Goal: Task Accomplishment & Management: Manage account settings

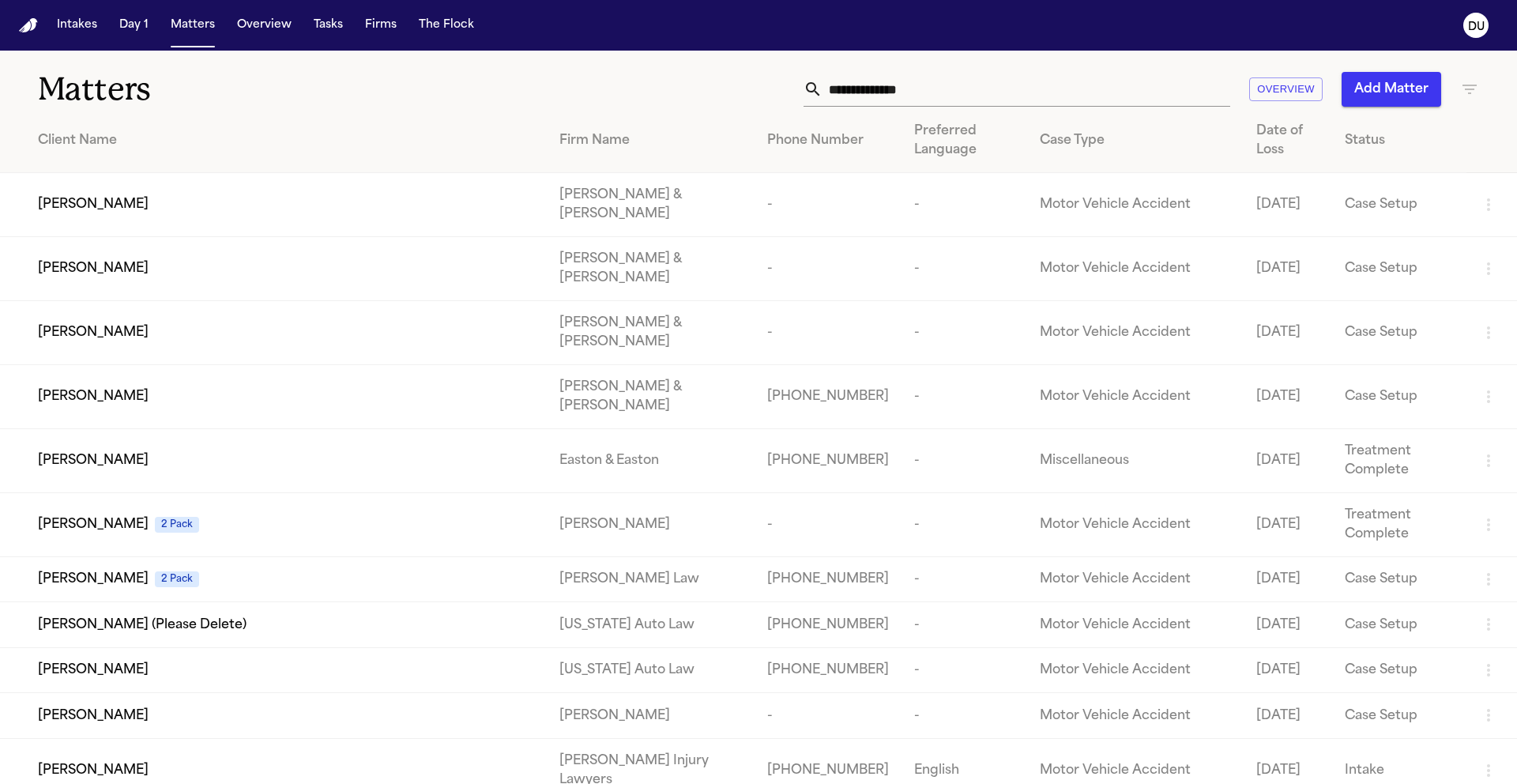
click at [980, 91] on input "text" at bounding box center [1026, 89] width 408 height 35
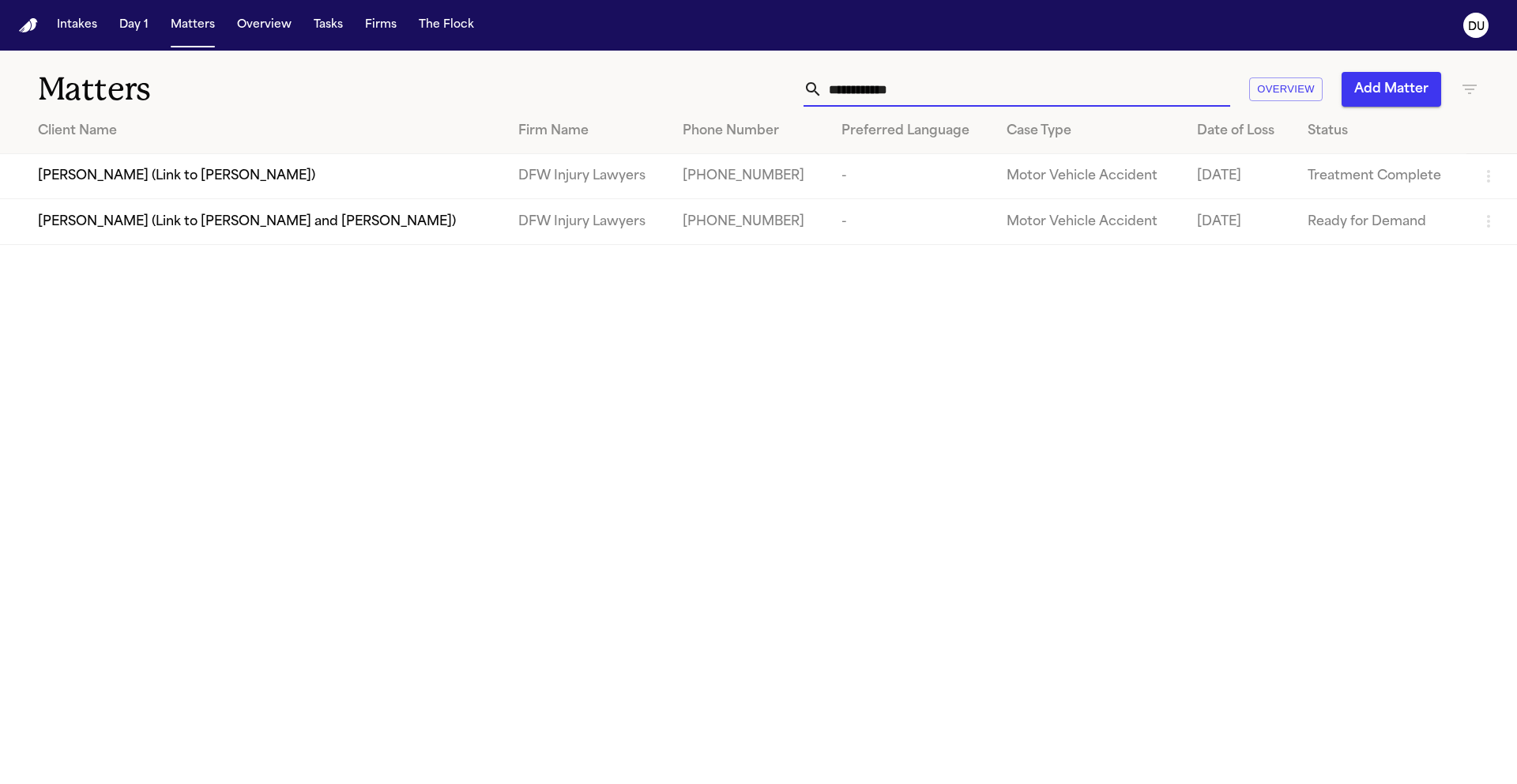
type input "**********"
click at [424, 169] on div "[PERSON_NAME] (Link to [PERSON_NAME])" at bounding box center [266, 176] width 456 height 19
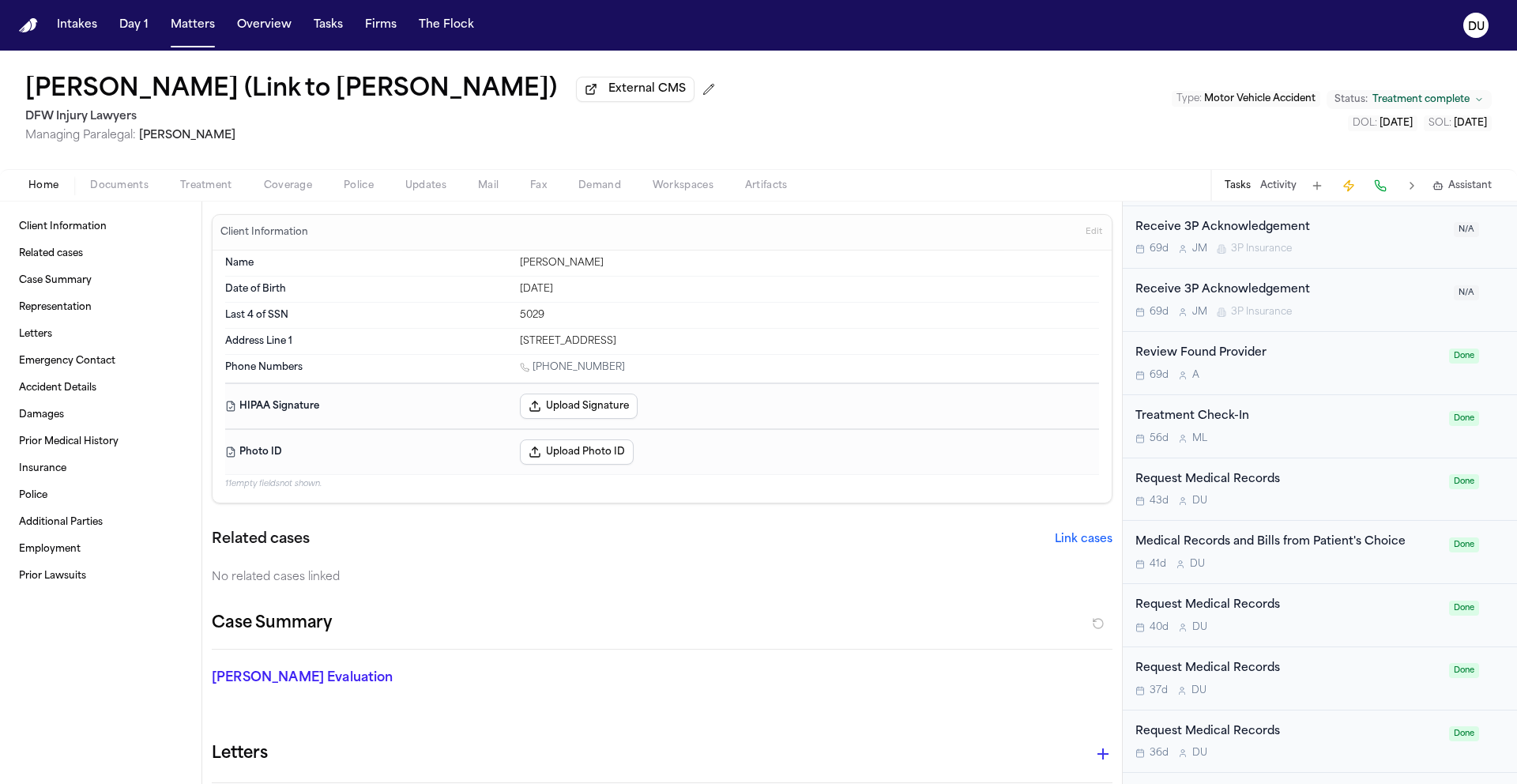
scroll to position [1103, 0]
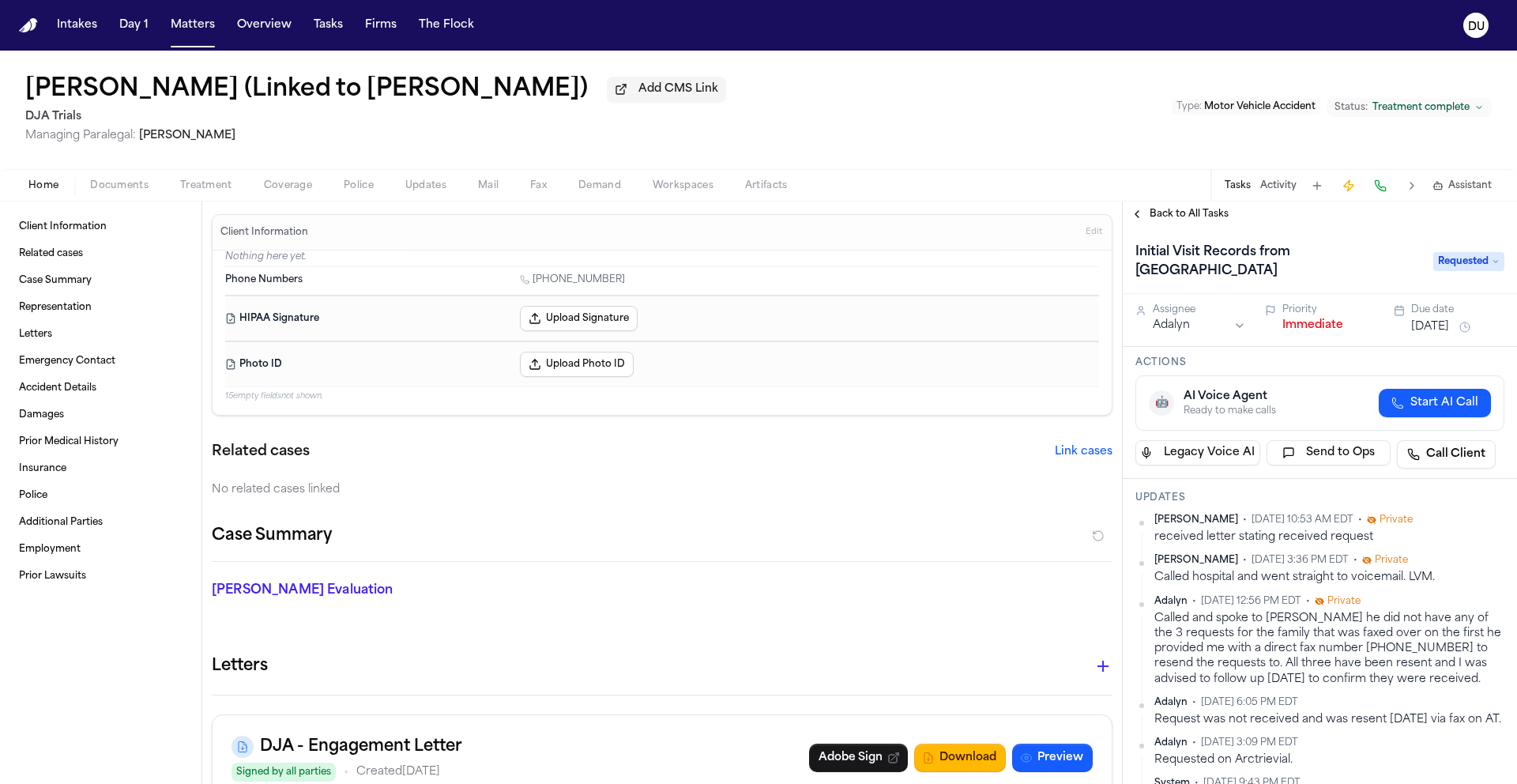
scroll to position [396, 0]
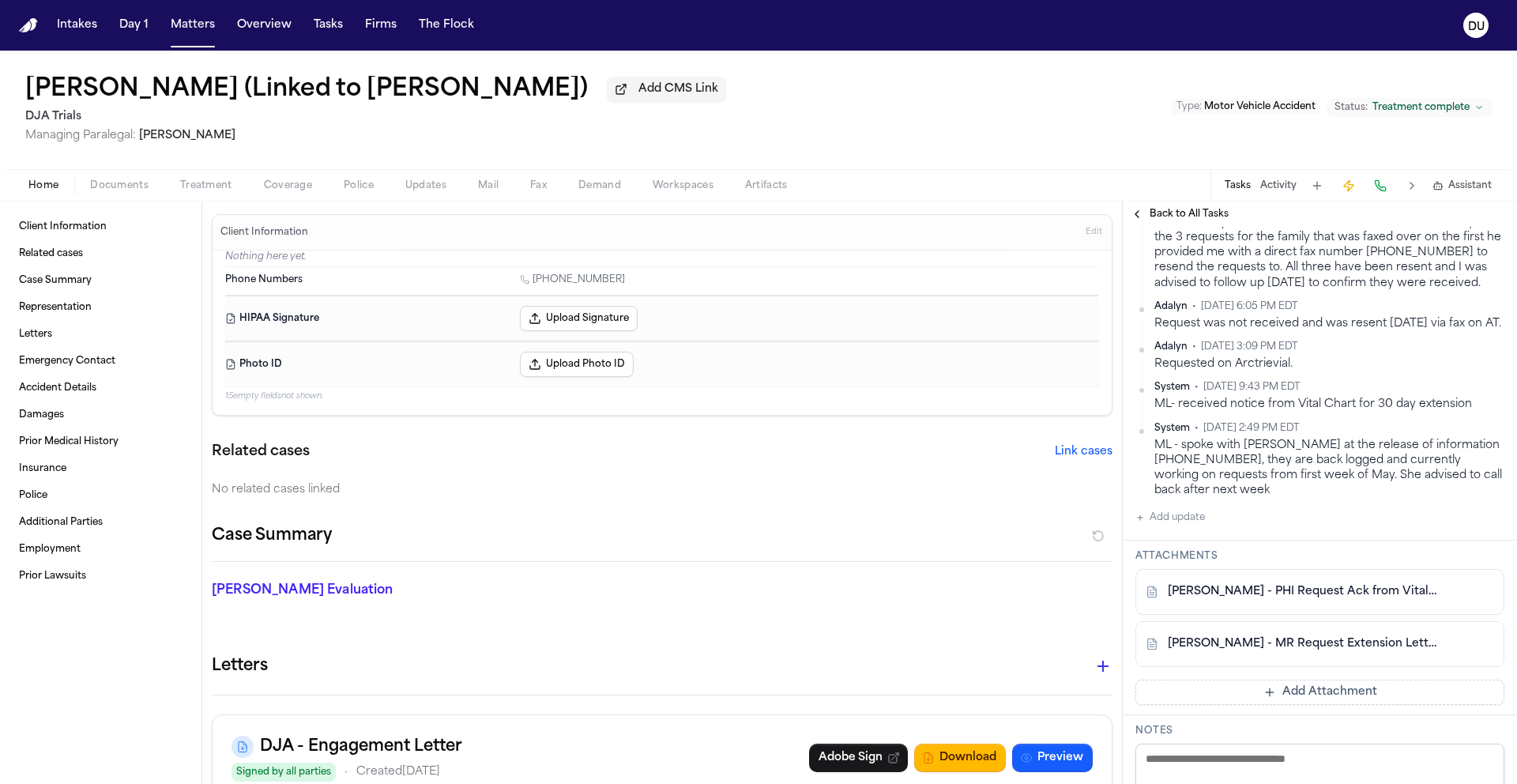
click at [29, 36] on nav "Intakes Day 1 Matters Overview Tasks Firms The Flock DU" at bounding box center [758, 25] width 1517 height 50
click at [28, 16] on nav "Intakes Day 1 Matters Overview Tasks Firms The Flock DU" at bounding box center [758, 25] width 1517 height 50
click at [27, 27] on img "Home" at bounding box center [28, 25] width 19 height 15
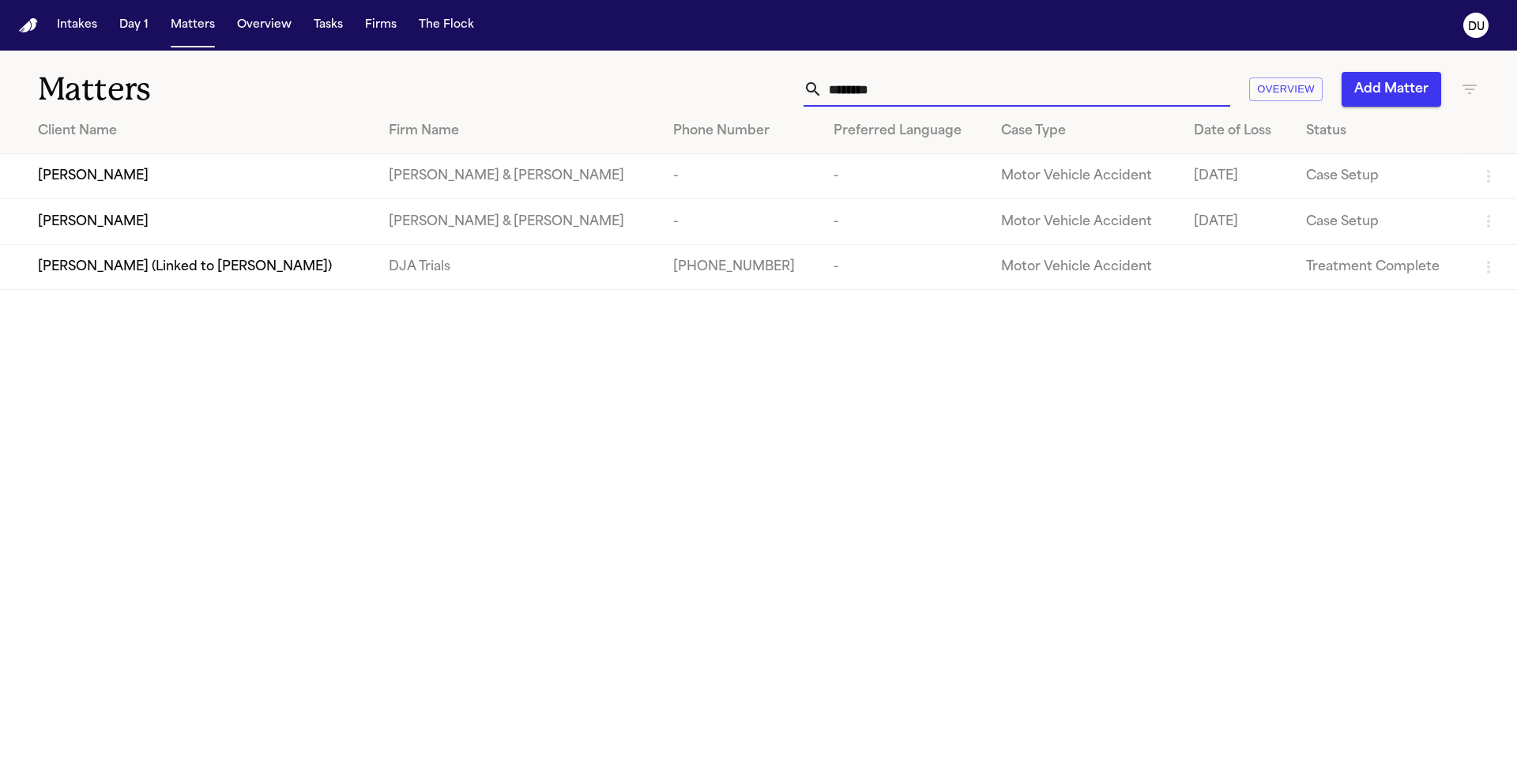
drag, startPoint x: 950, startPoint y: 100, endPoint x: 768, endPoint y: 98, distance: 182.0
click at [768, 98] on div "******** Overview Add Matter" at bounding box center [968, 89] width 1022 height 35
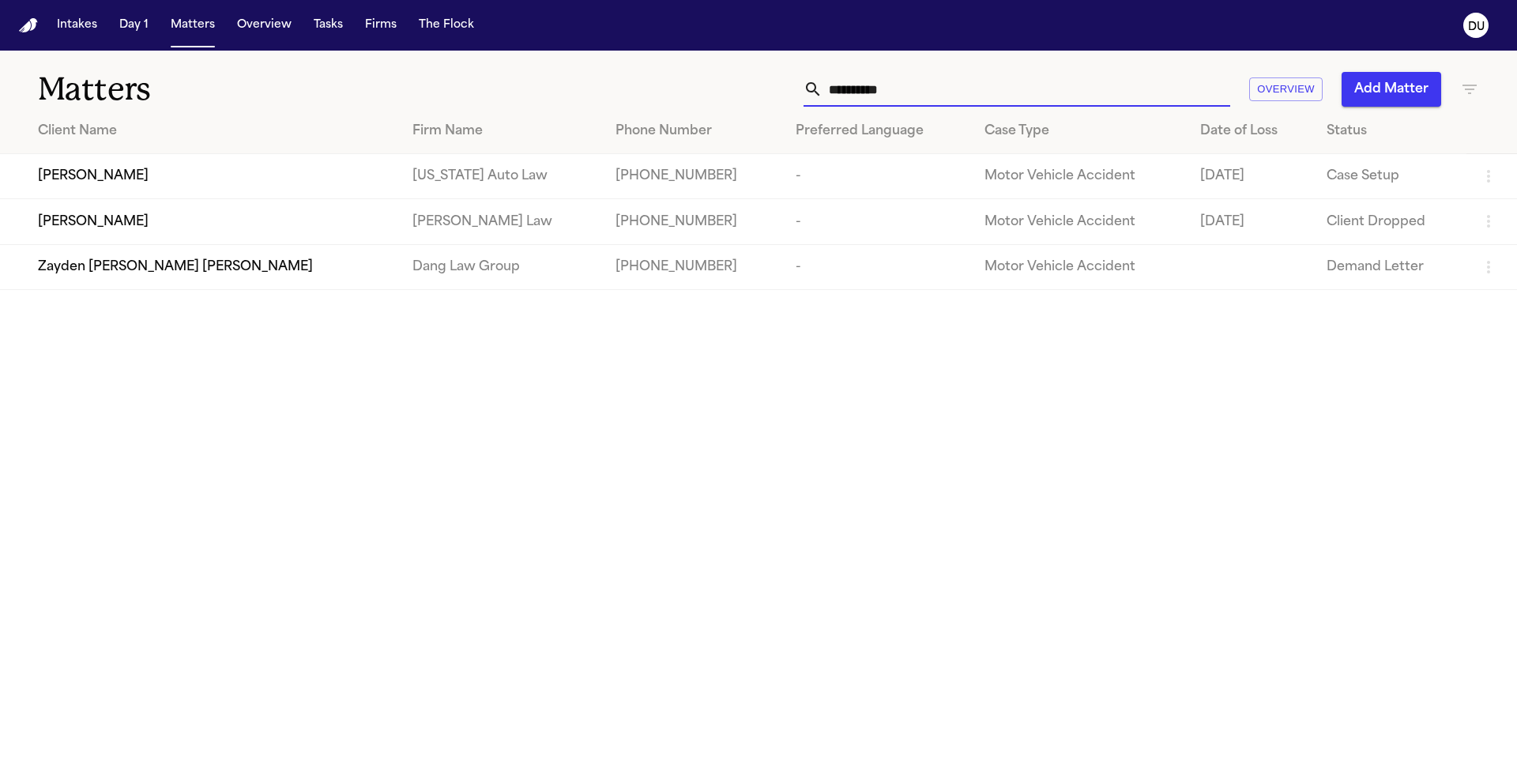
type input "**********"
click at [148, 177] on div "[PERSON_NAME]" at bounding box center [212, 176] width 349 height 19
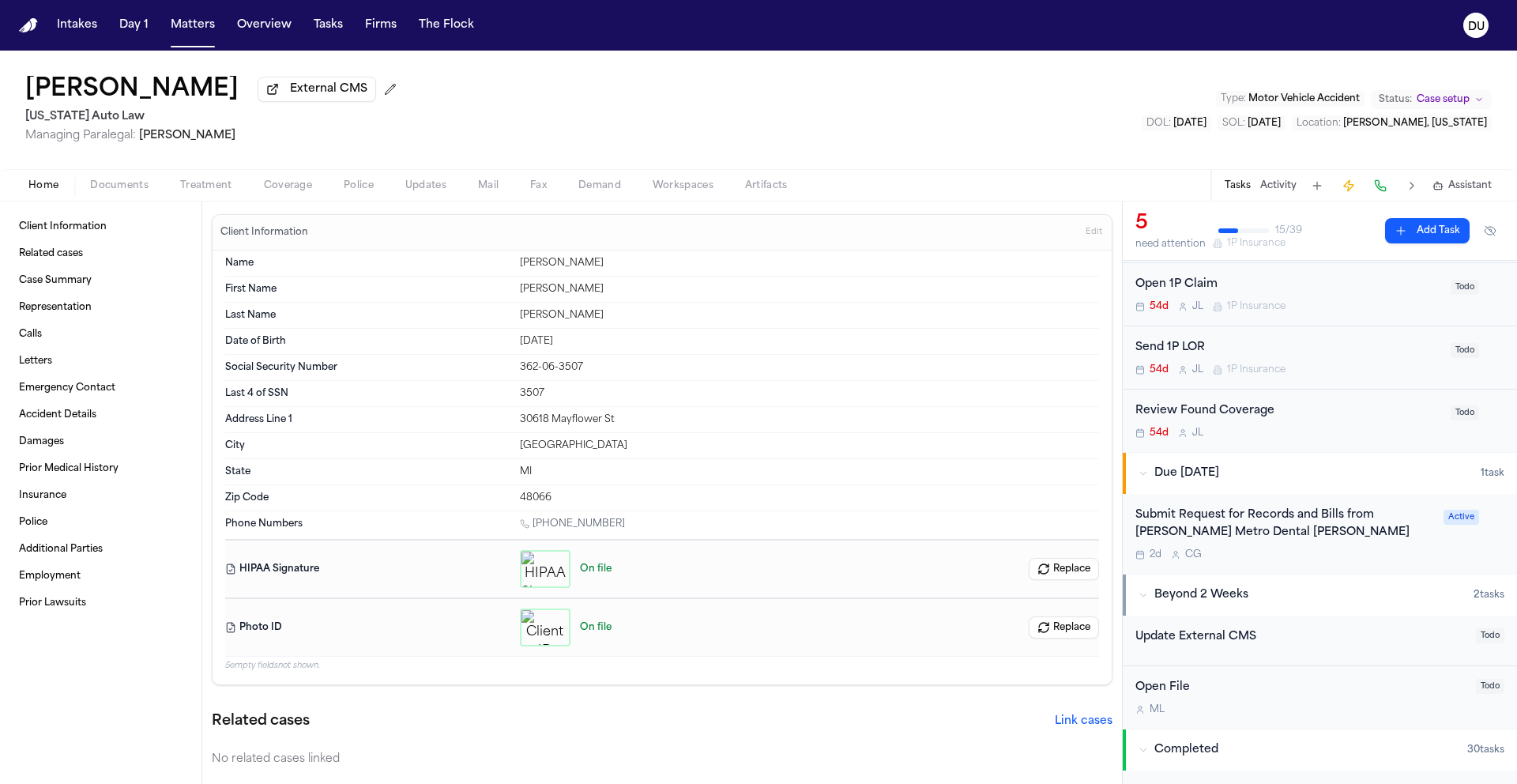
scroll to position [282, 0]
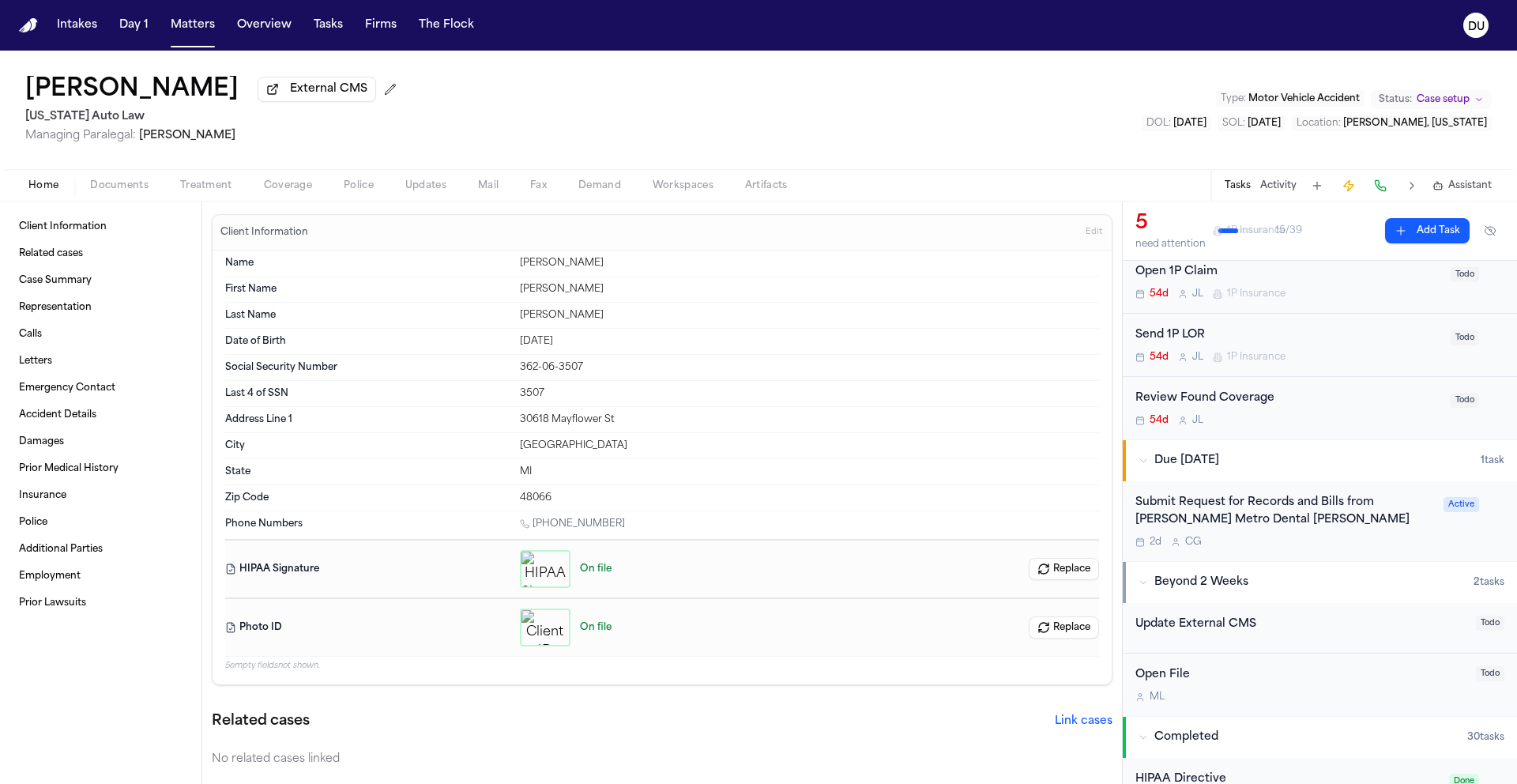
click at [1255, 529] on div "Submit Request for Records and Bills from Troy Metro Dental Henry Ford" at bounding box center [1285, 512] width 299 height 36
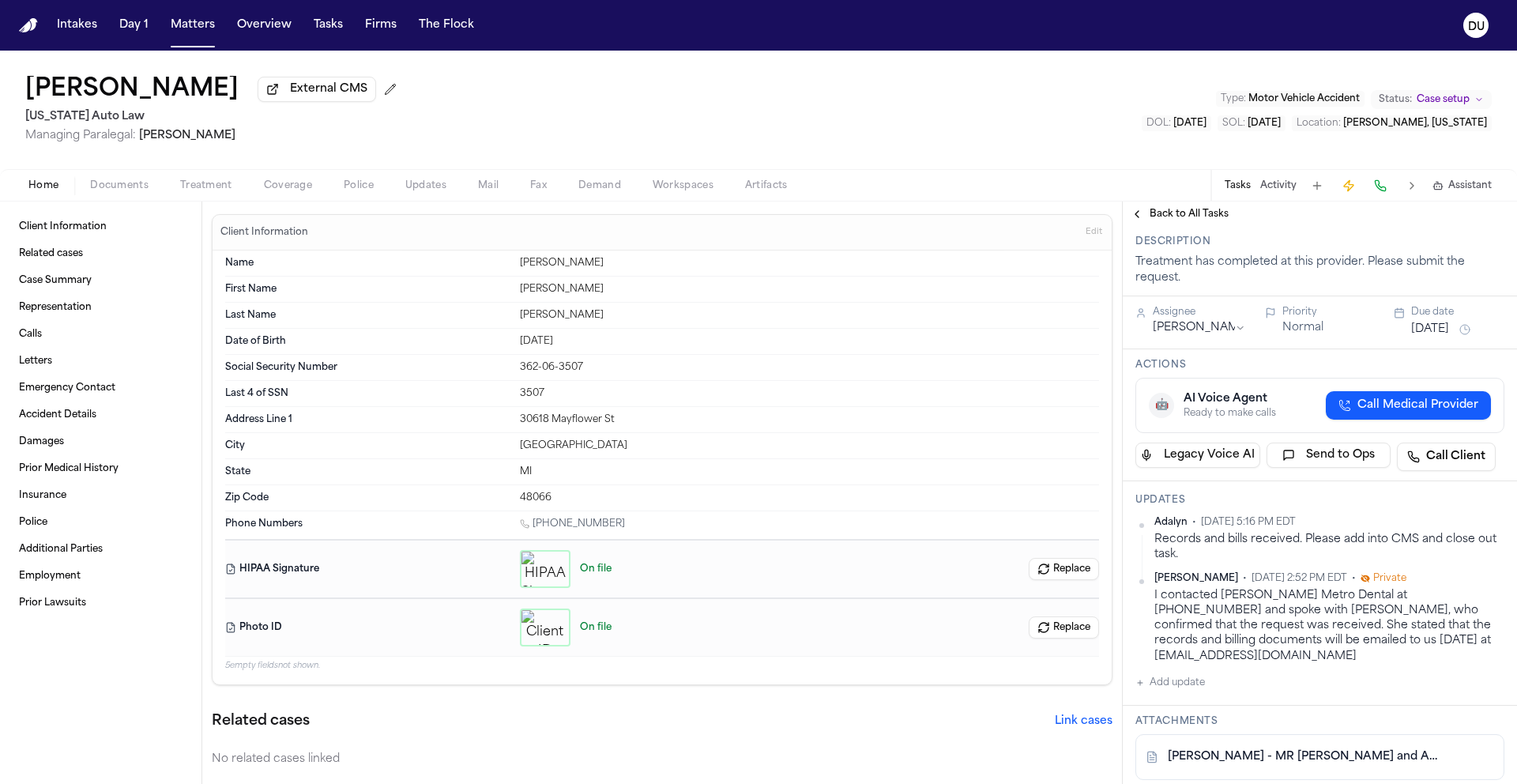
scroll to position [172, 0]
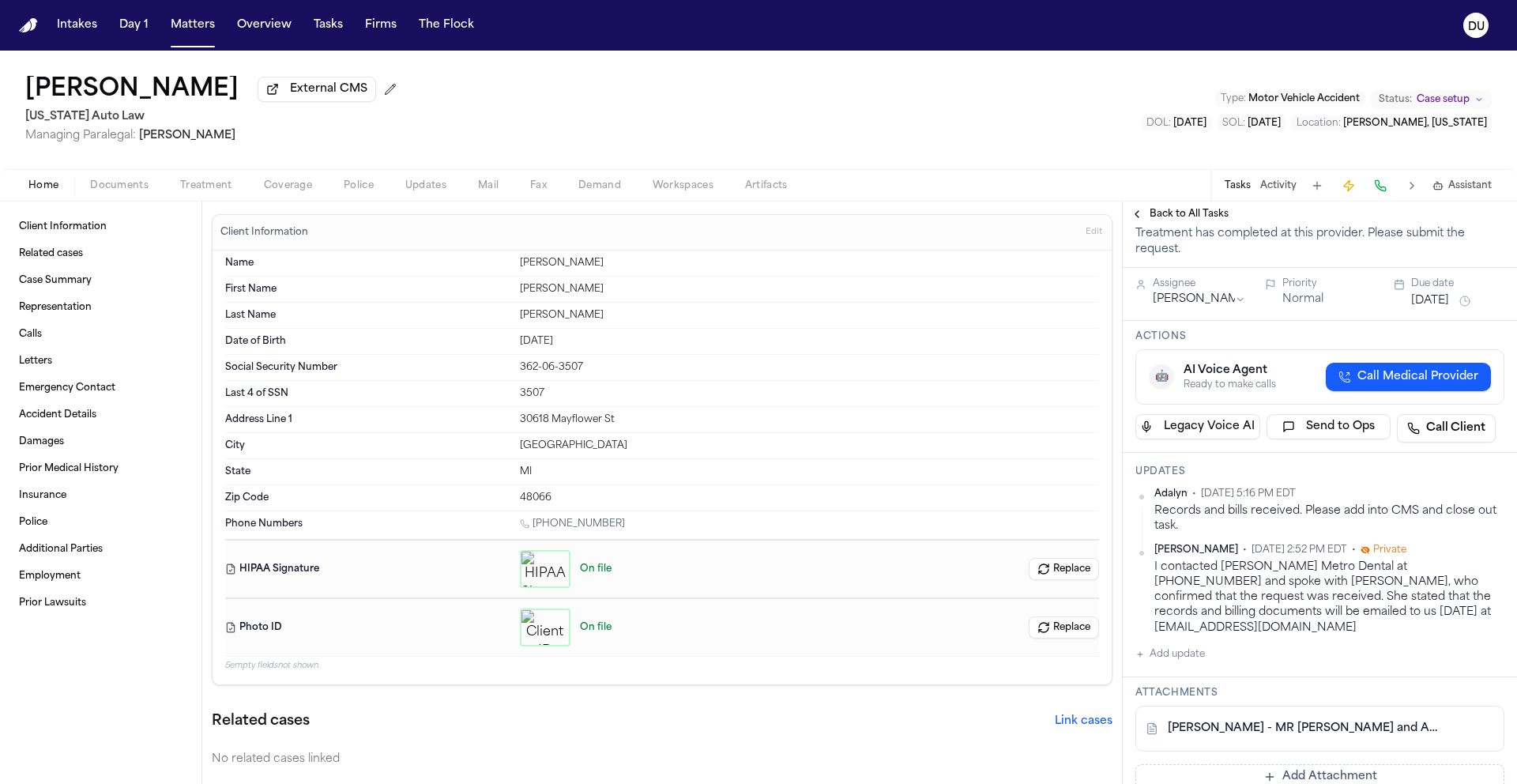
click at [1269, 764] on button "Add Attachment" at bounding box center [1320, 777] width 369 height 25
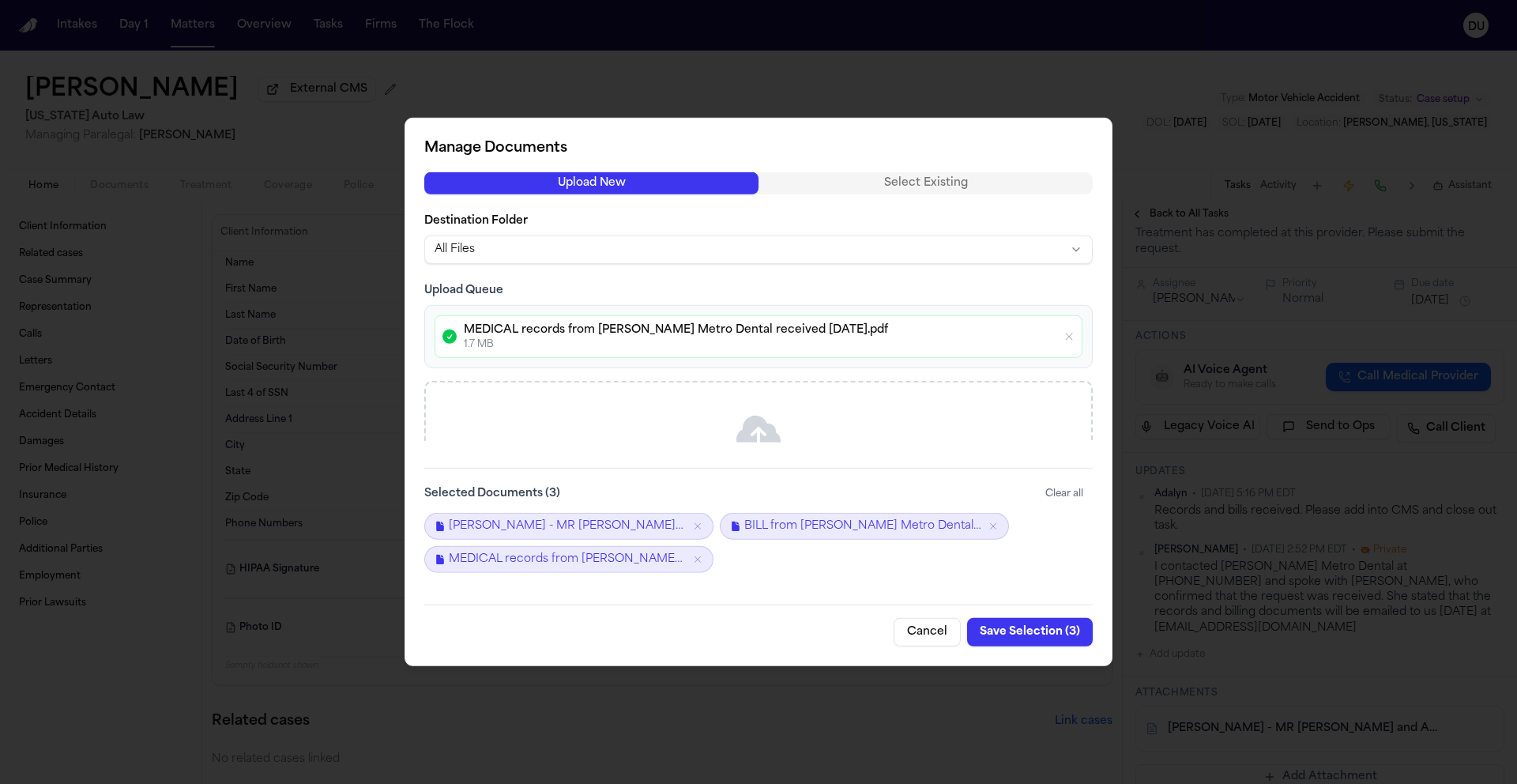
click at [1037, 637] on button "Save Selection ( 3 )" at bounding box center [1030, 632] width 126 height 29
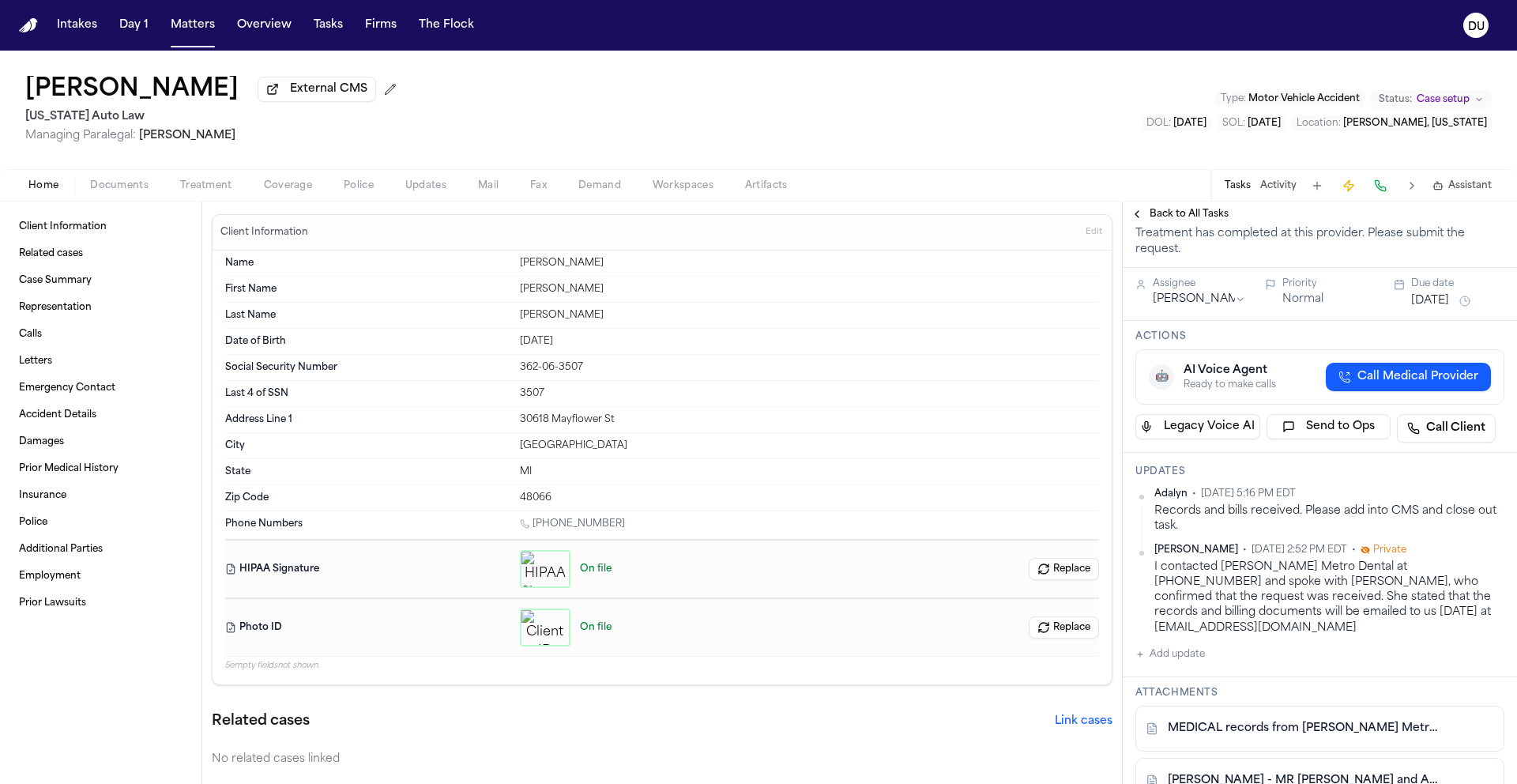
click at [1184, 644] on button "Add update" at bounding box center [1169, 653] width 69 height 19
click at [1202, 651] on textarea "Add your update" at bounding box center [1330, 666] width 338 height 32
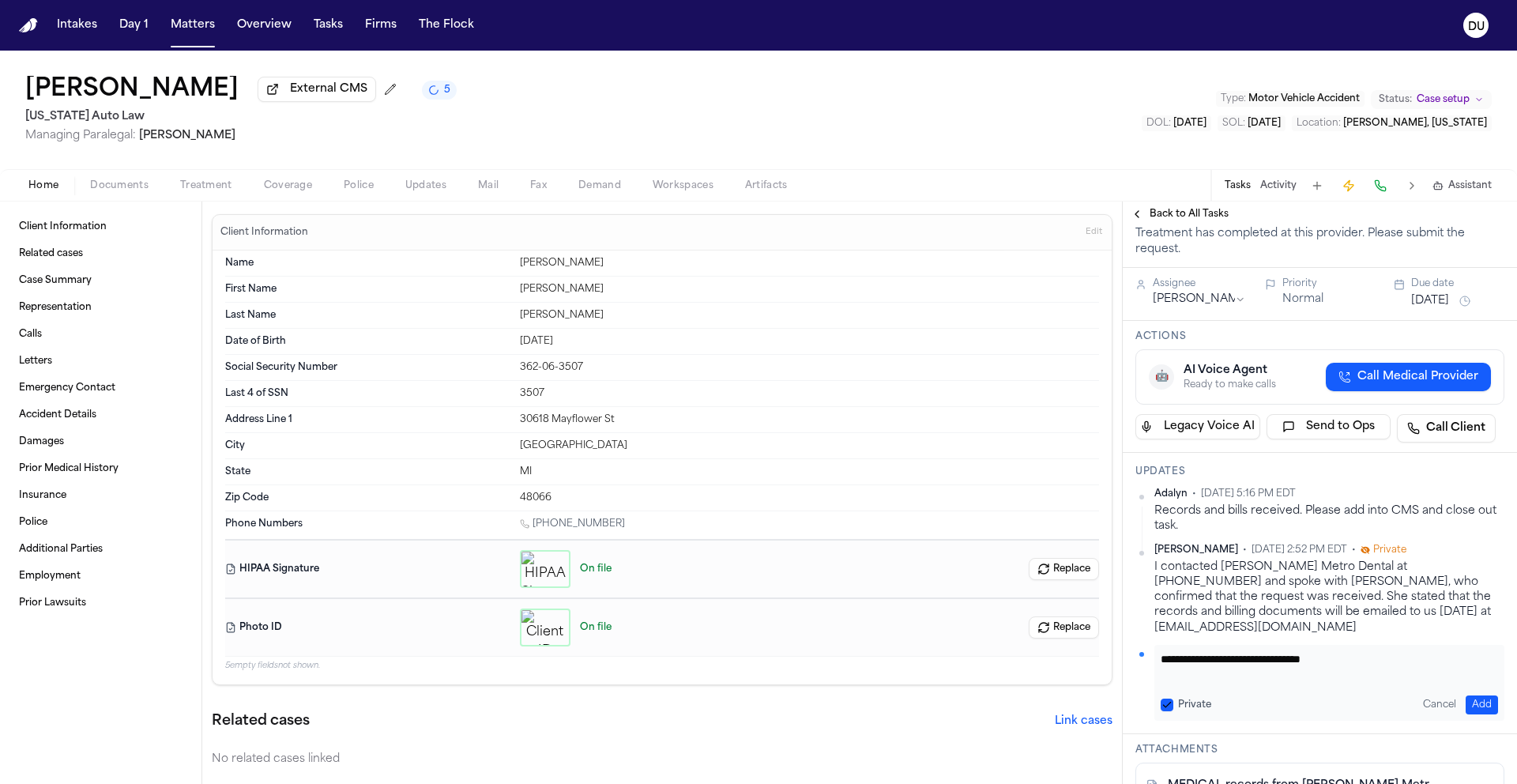
type textarea "**********"
click at [1475, 695] on button "Add" at bounding box center [1482, 704] width 32 height 19
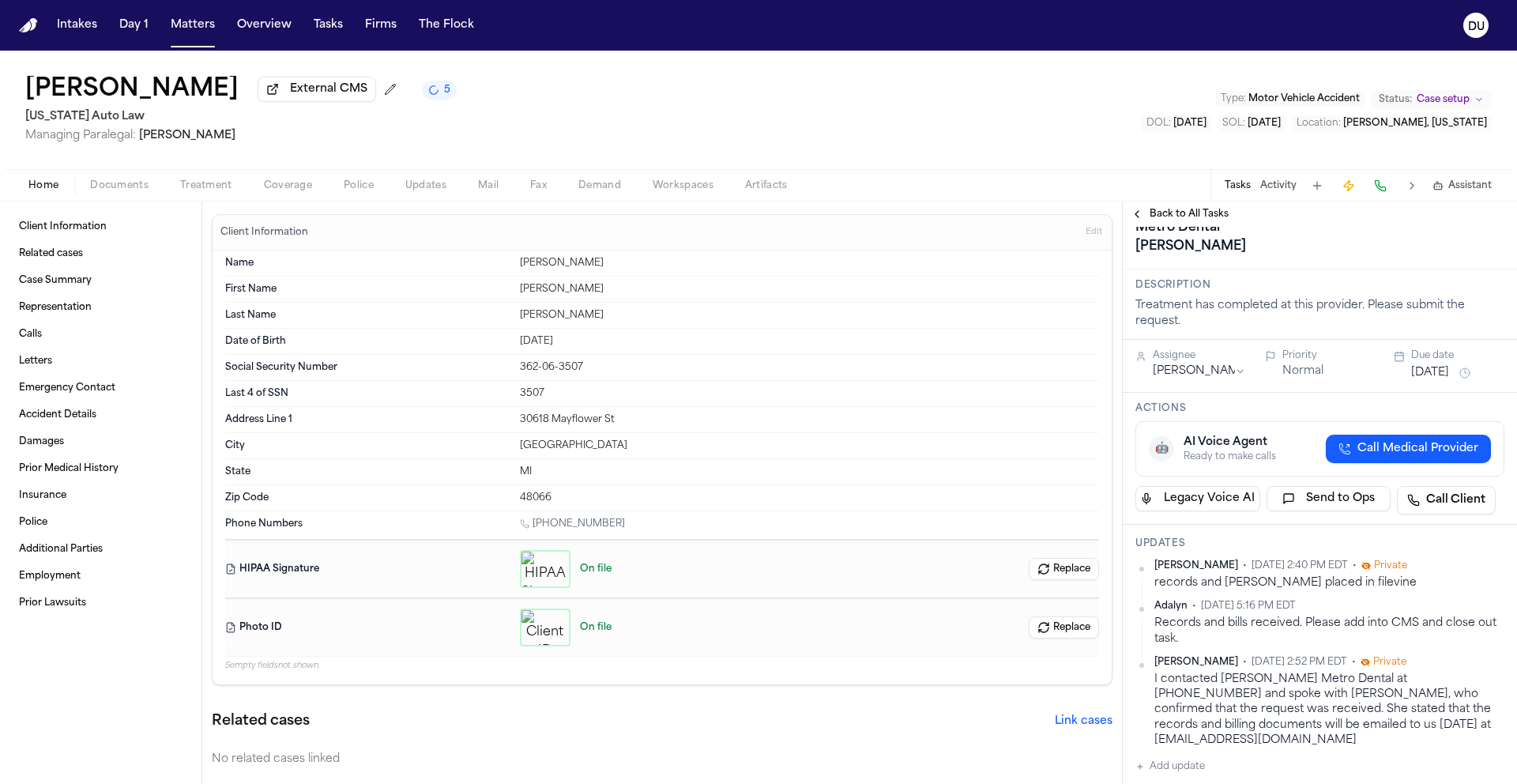
scroll to position [0, 0]
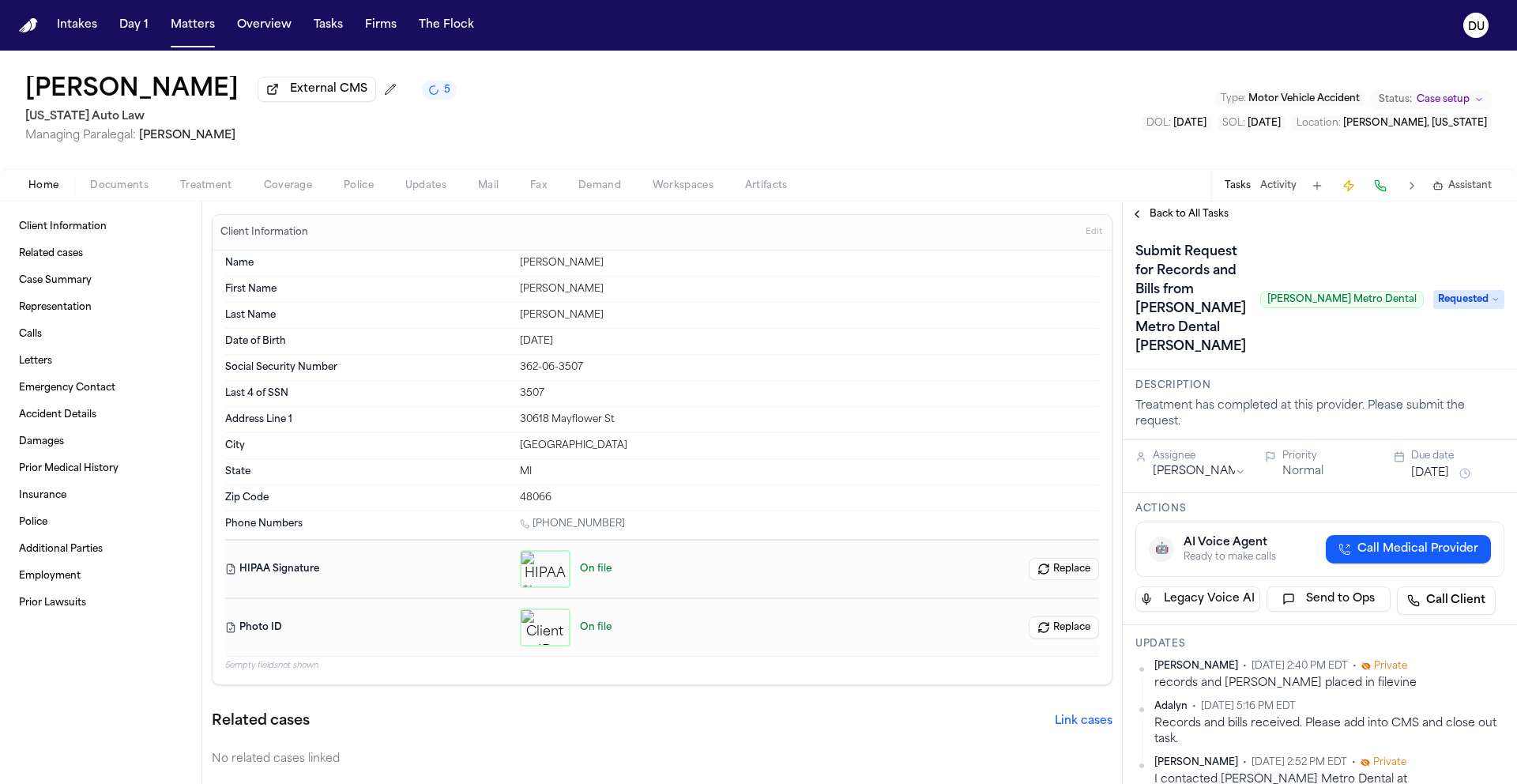
click at [1470, 290] on span "Requested" at bounding box center [1468, 299] width 71 height 19
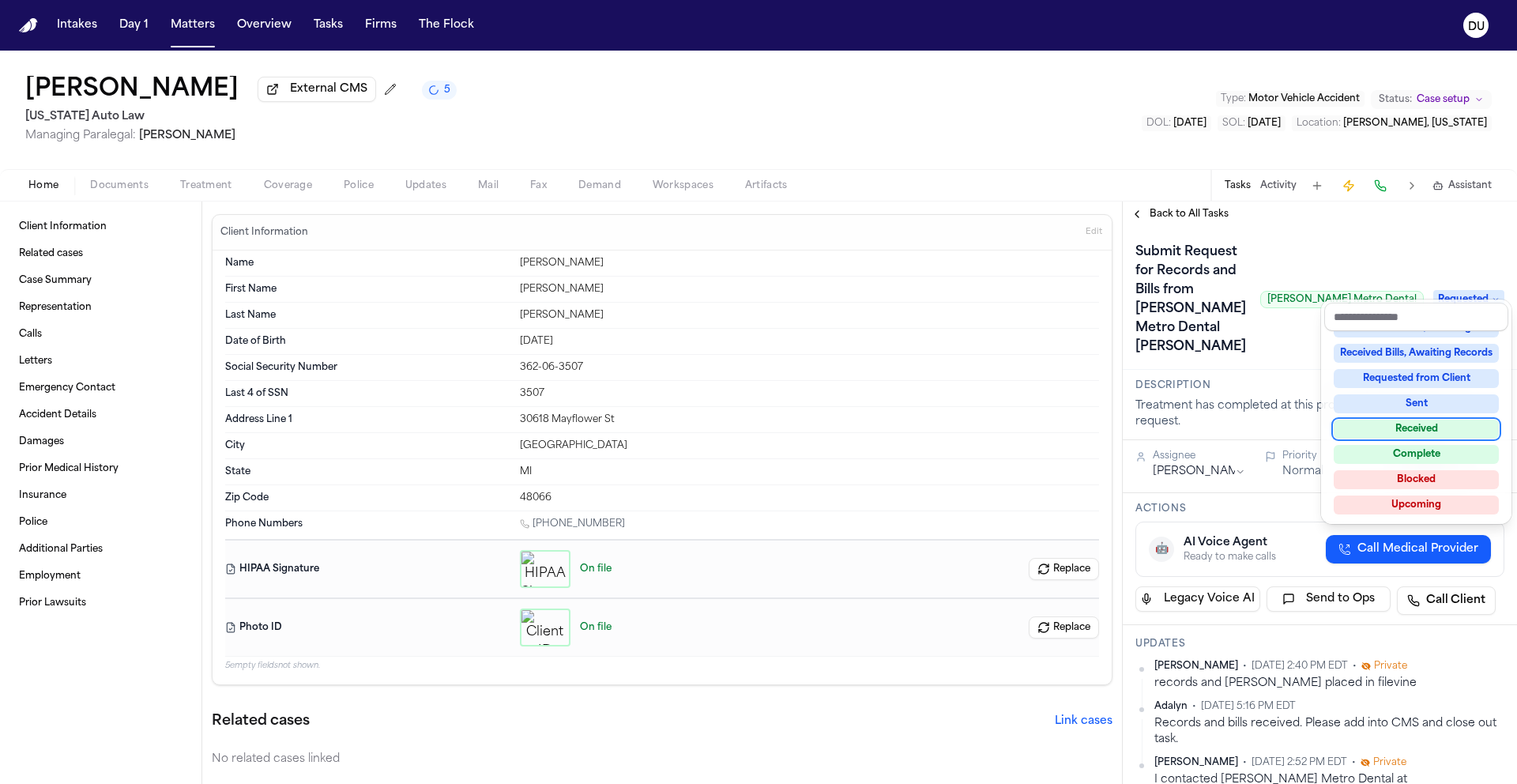
click at [1423, 430] on div "Received" at bounding box center [1416, 428] width 165 height 19
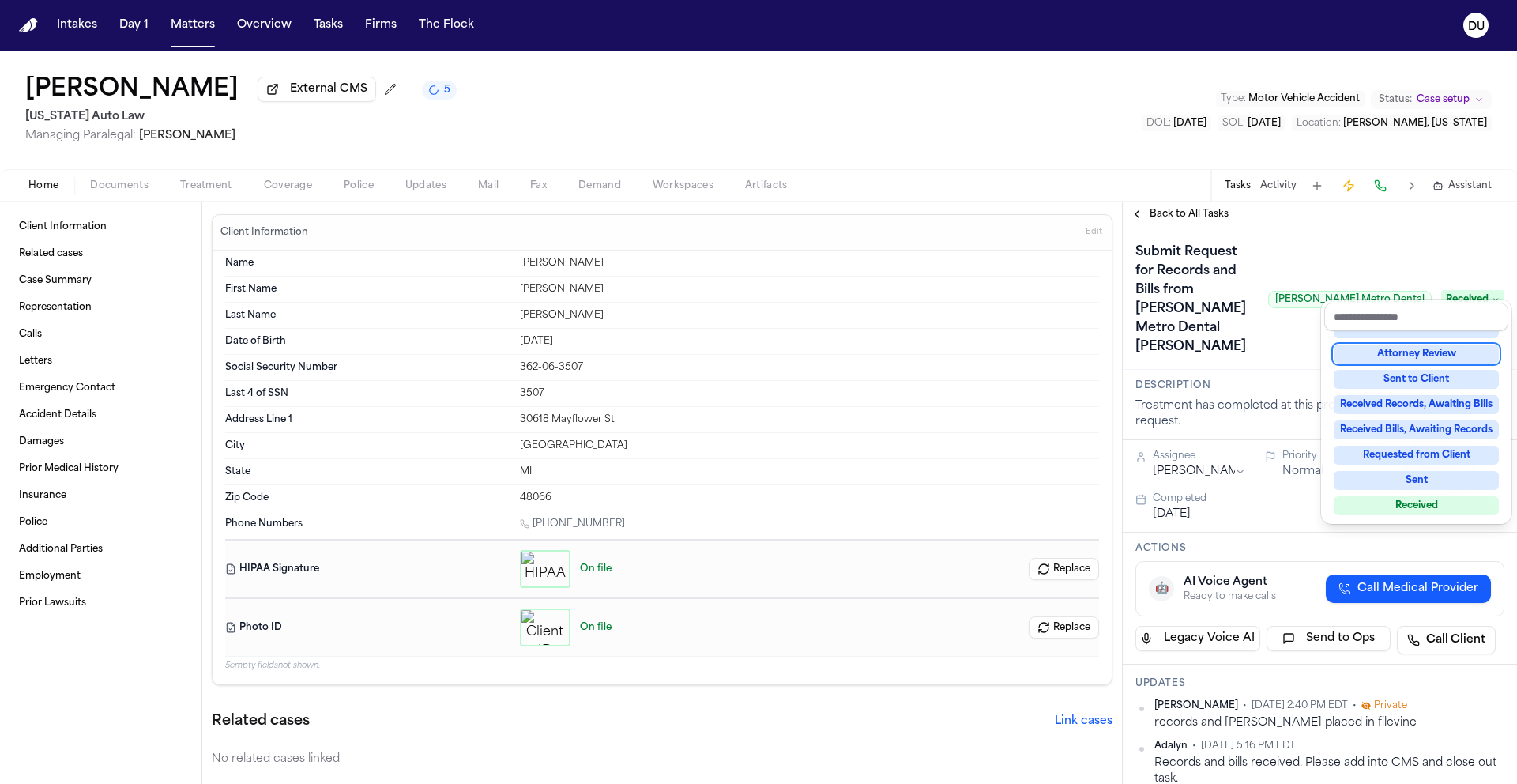
drag, startPoint x: 1193, startPoint y: 217, endPoint x: 1313, endPoint y: 202, distance: 120.9
click at [1193, 217] on div "Back to All Tasks Submit Request for Records and Bills from Troy Metro Dental H…" at bounding box center [1320, 492] width 394 height 582
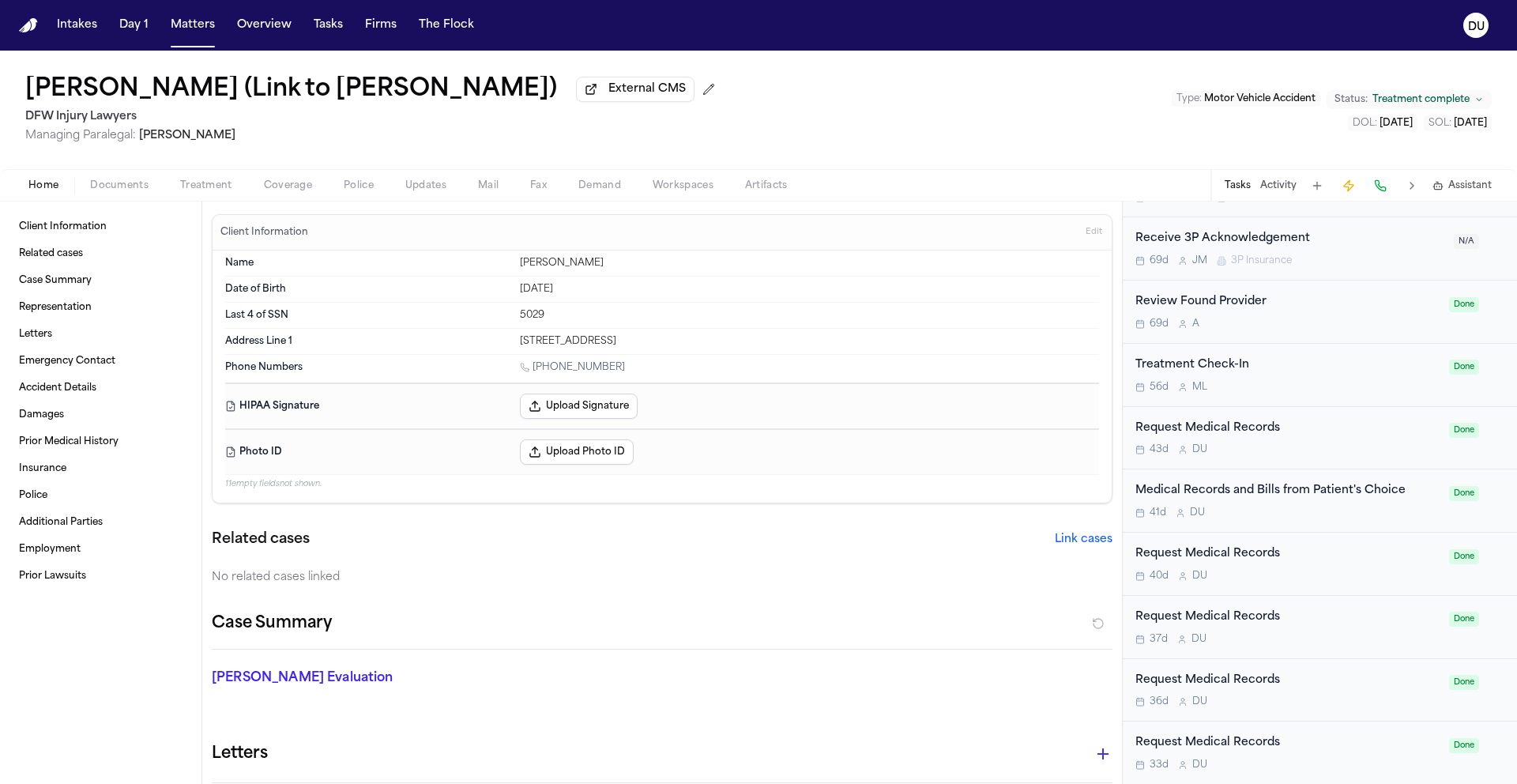
scroll to position [1103, 0]
drag, startPoint x: 5, startPoint y: 29, endPoint x: 21, endPoint y: 27, distance: 16.1
click at [6, 29] on nav "Intakes Day 1 Matters Overview Tasks Firms The Flock DU" at bounding box center [758, 25] width 1517 height 50
click at [27, 25] on img "Home" at bounding box center [28, 25] width 19 height 15
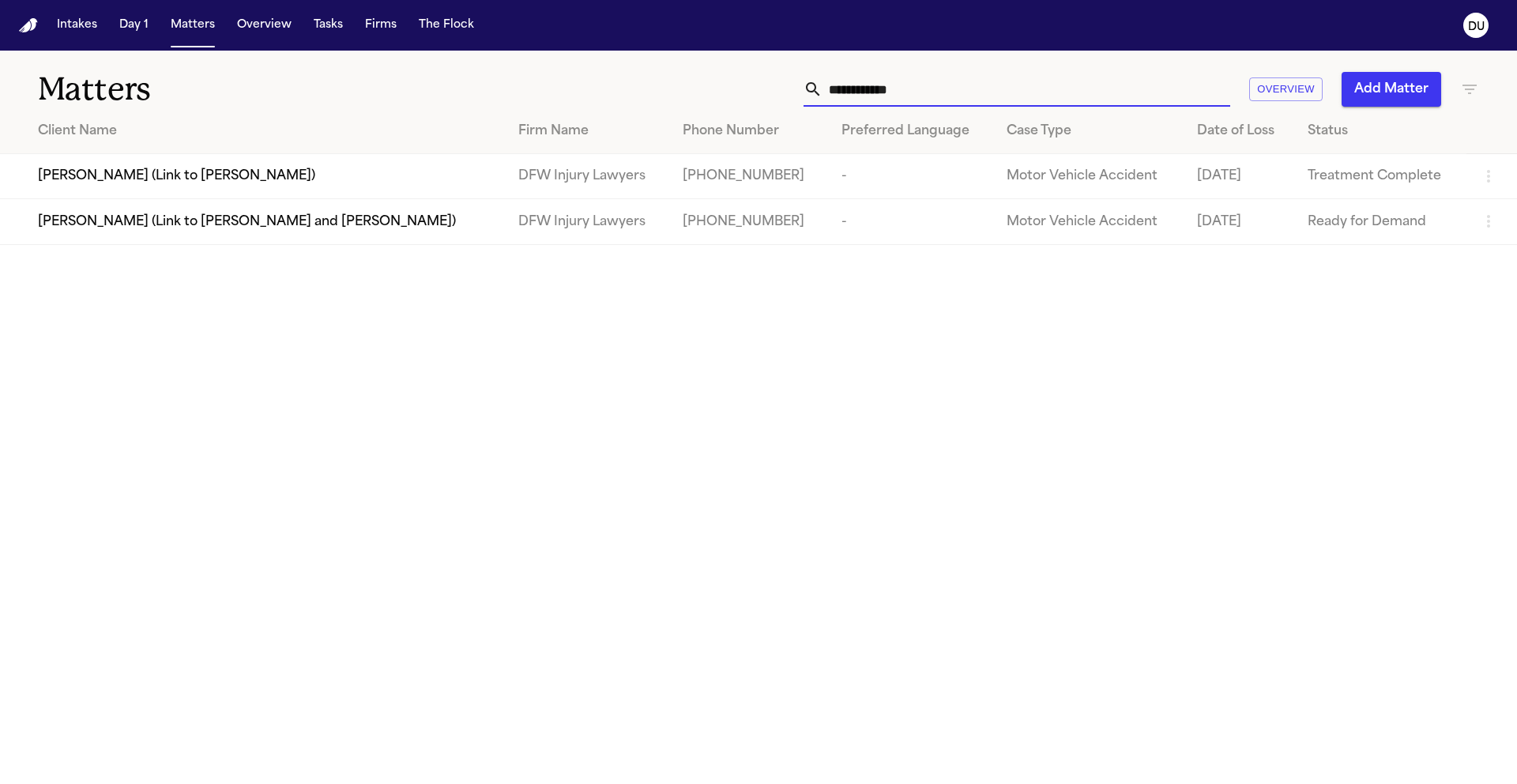
drag, startPoint x: 927, startPoint y: 87, endPoint x: 761, endPoint y: 92, distance: 166.1
click at [763, 91] on div "**********" at bounding box center [968, 89] width 1022 height 35
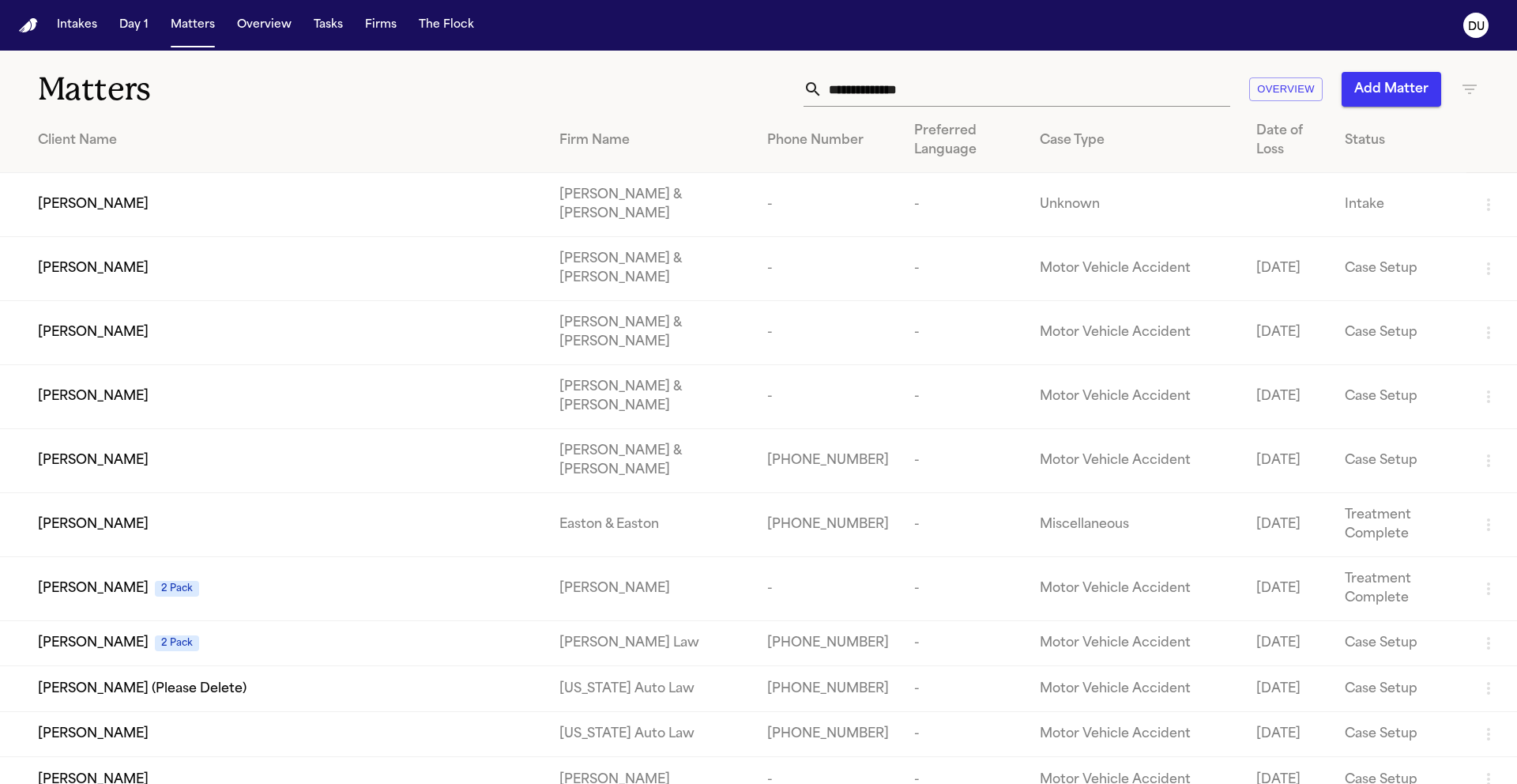
click at [909, 95] on input "text" at bounding box center [1026, 89] width 408 height 35
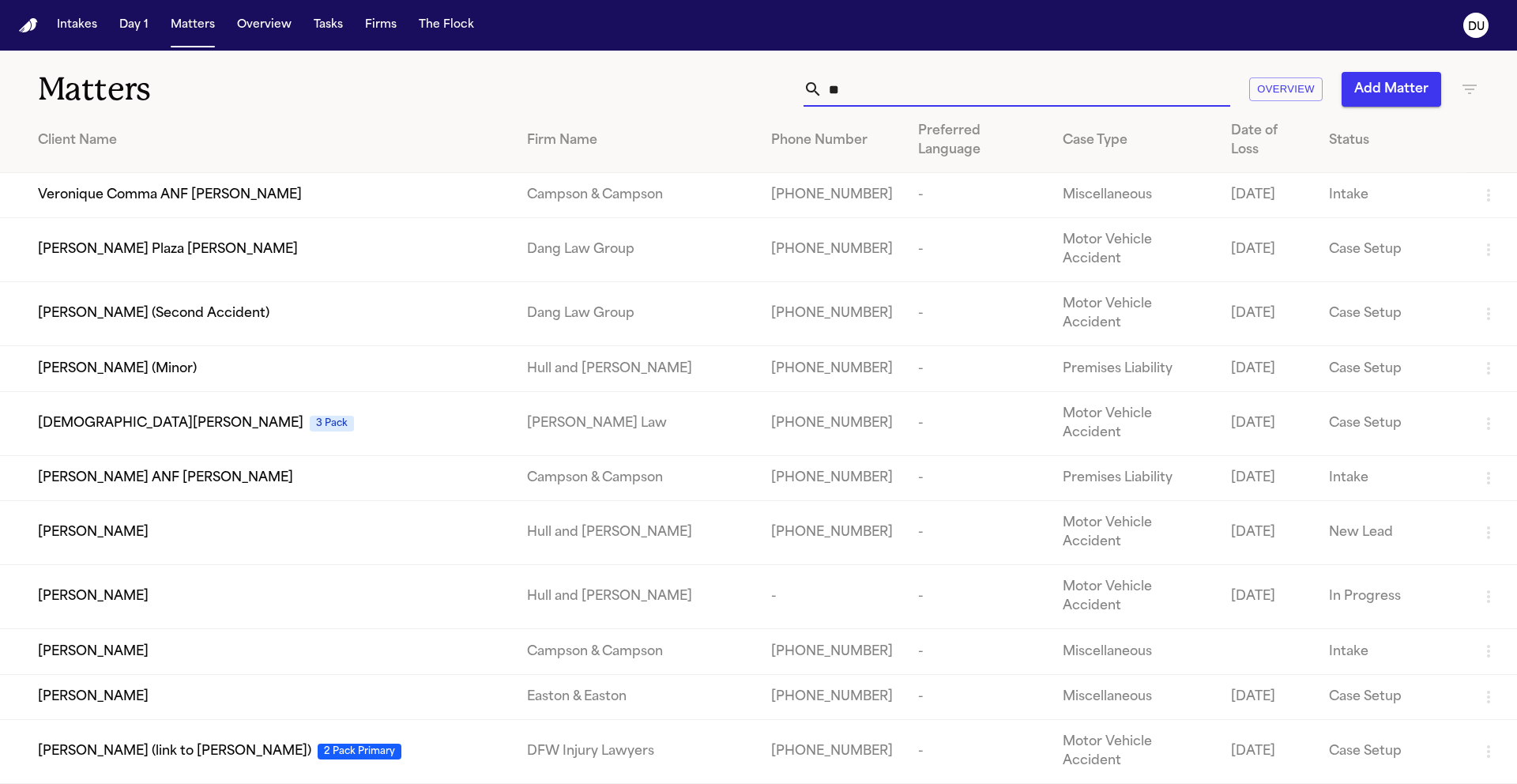
type input "*"
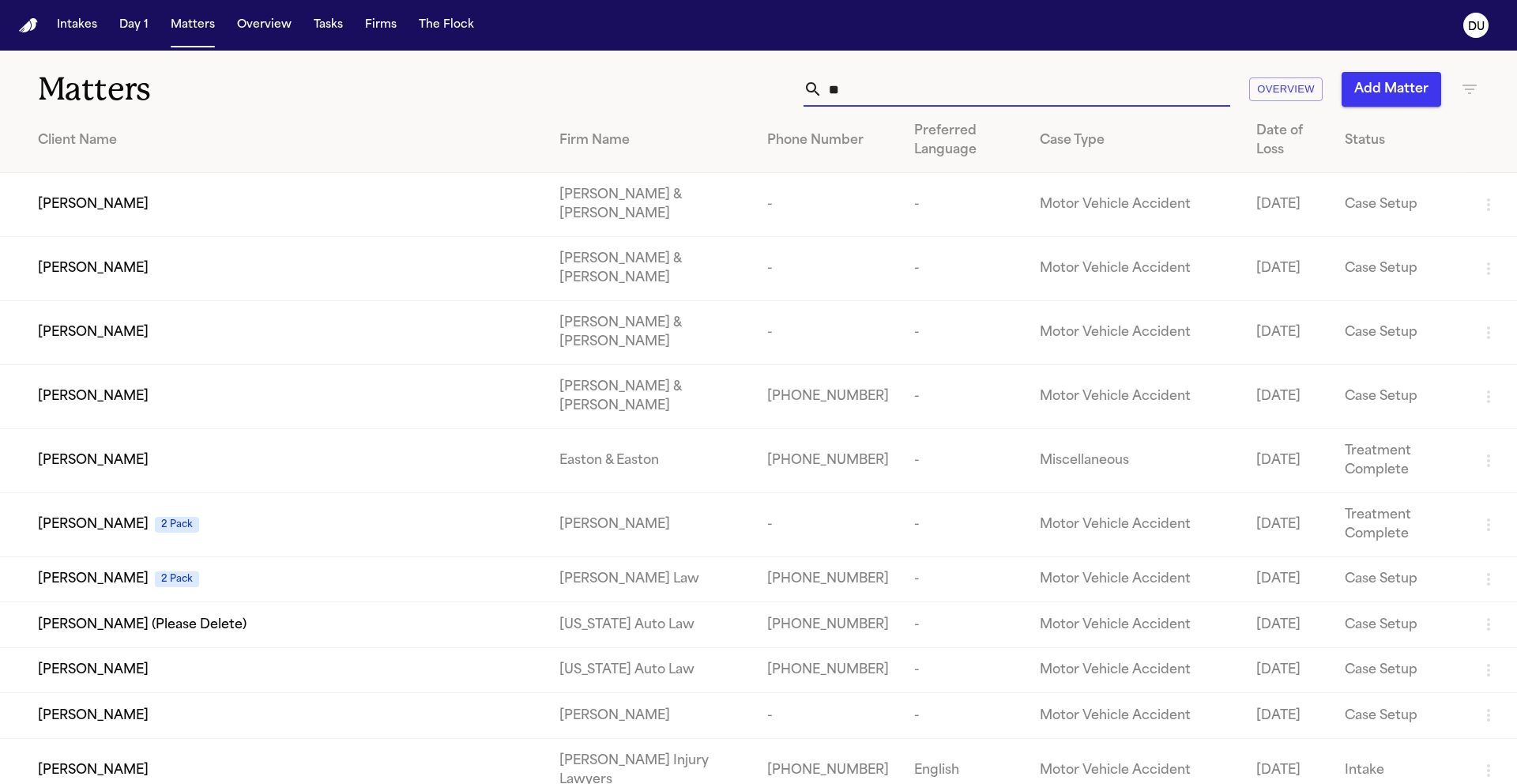
type input "*"
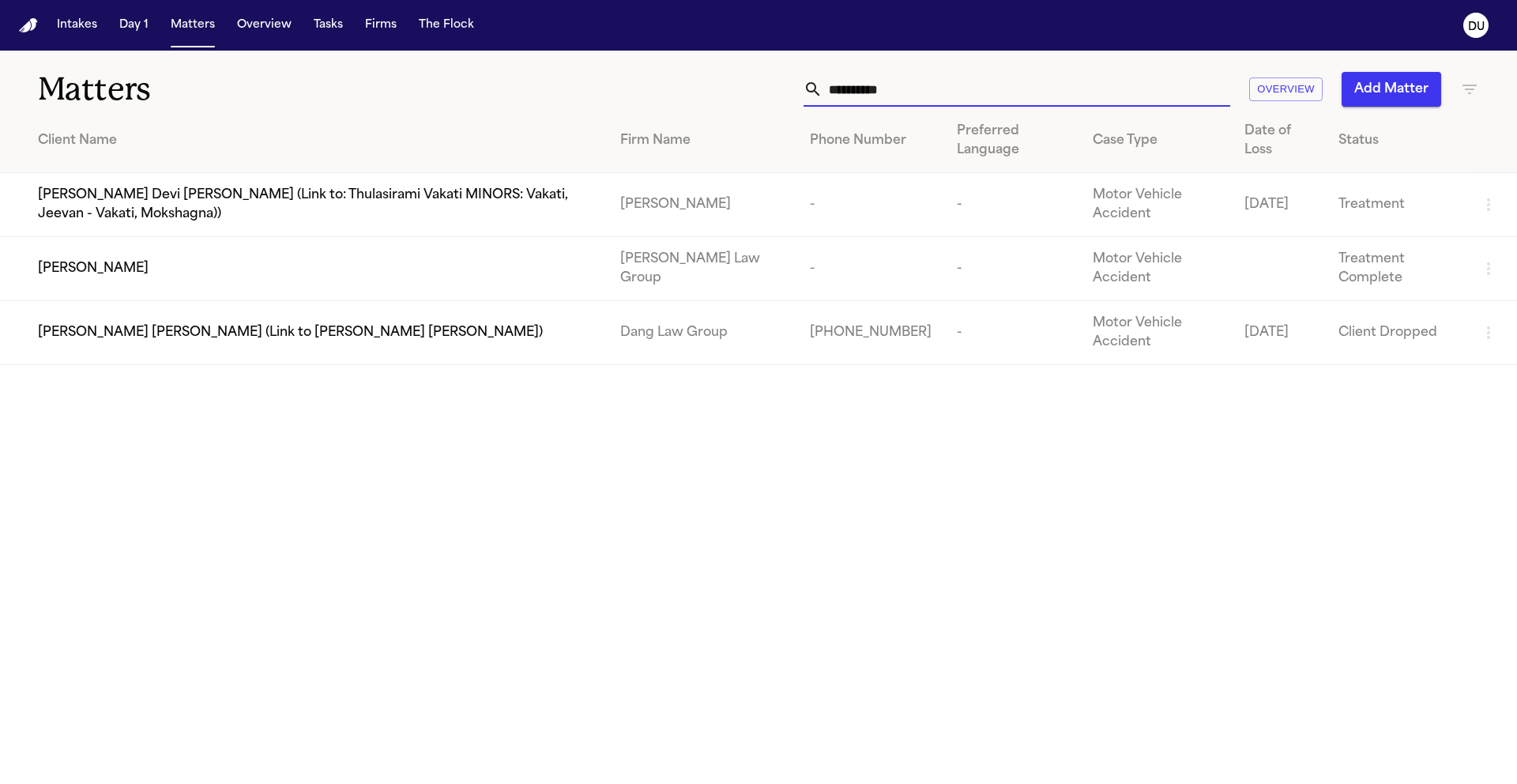
type input "**********"
click at [703, 261] on td "[PERSON_NAME] Law Group" at bounding box center [702, 268] width 190 height 64
click at [211, 266] on div "[PERSON_NAME]" at bounding box center [316, 268] width 557 height 19
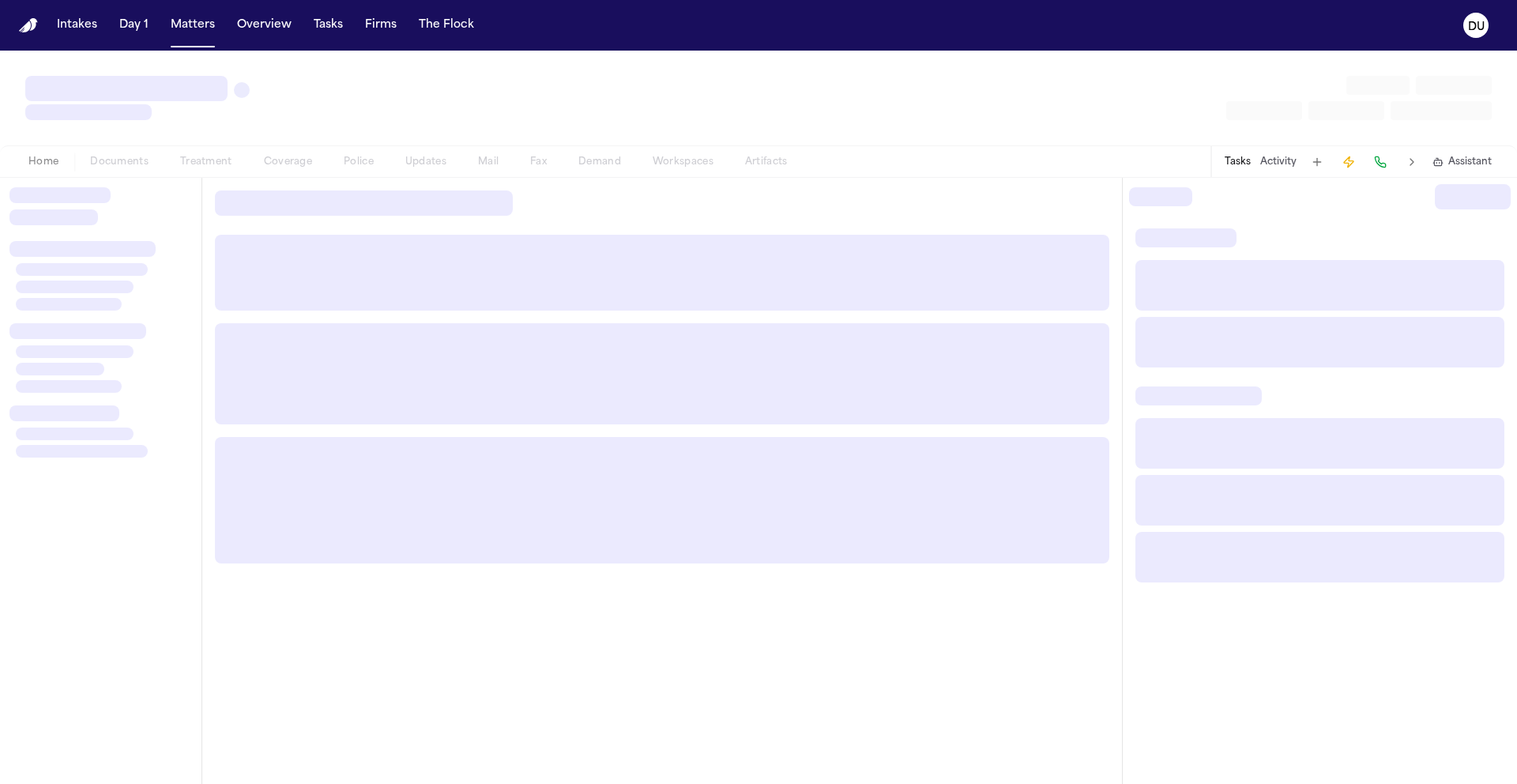
click at [212, 267] on div at bounding box center [663, 377] width 920 height 398
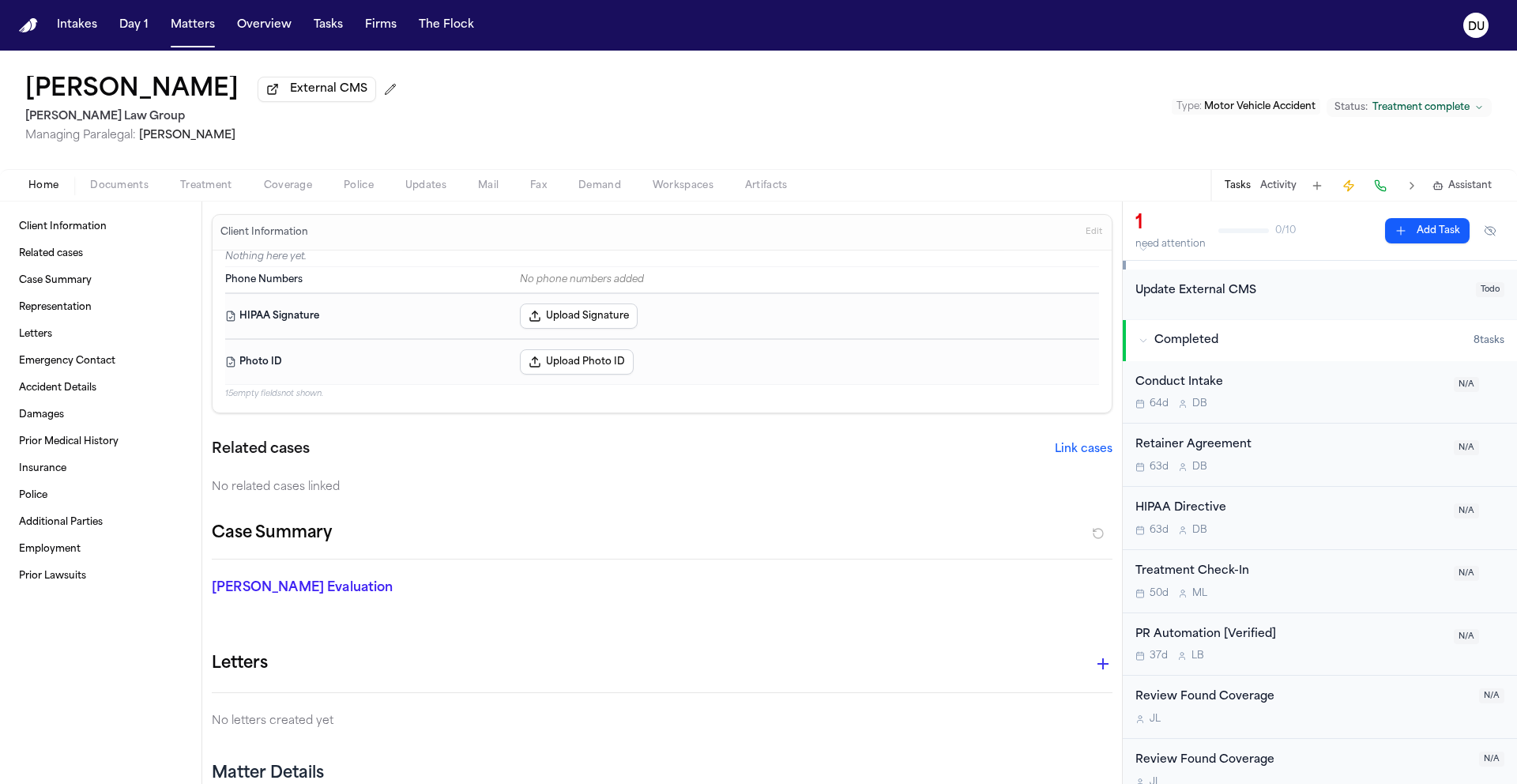
scroll to position [221, 0]
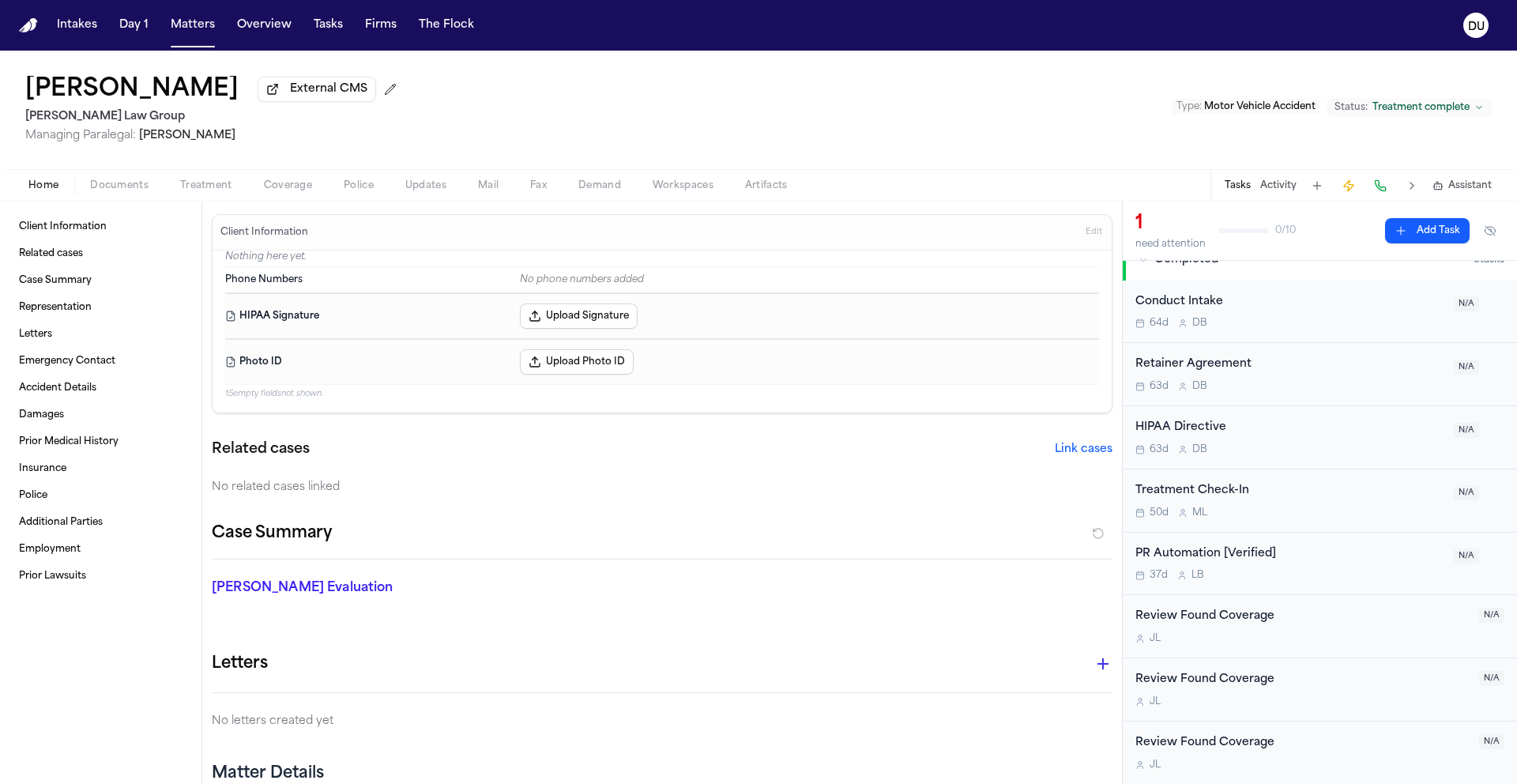
click at [358, 97] on span "External CMS" at bounding box center [329, 89] width 77 height 16
